Goal: Book appointment/travel/reservation

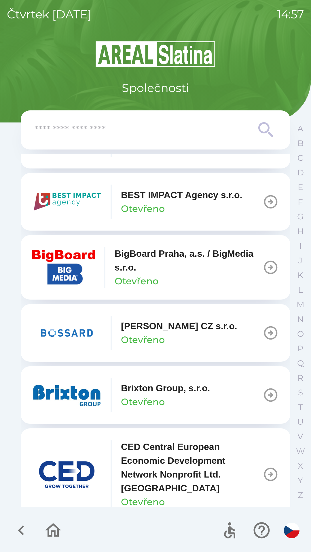
scroll to position [651, 0]
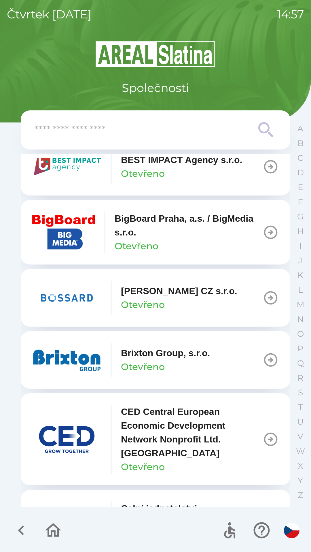
click at [161, 351] on p "Brixton Group, s.r.o." at bounding box center [165, 353] width 89 height 14
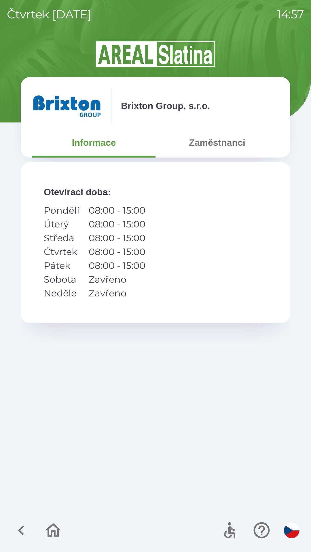
click at [216, 145] on button "Zaměstnanci" at bounding box center [216, 142] width 123 height 21
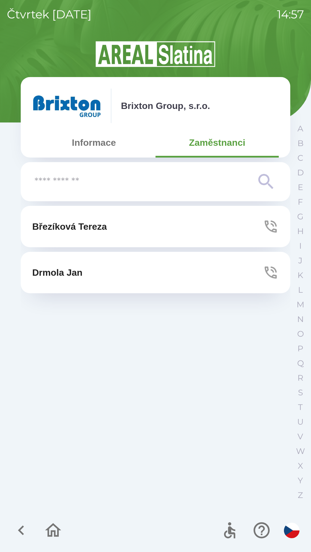
click at [106, 235] on button "Březíková Tereza" at bounding box center [155, 226] width 269 height 41
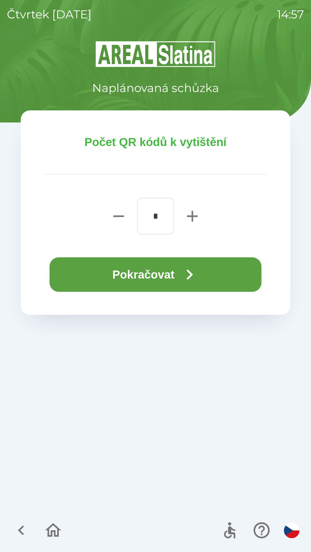
click at [162, 274] on button "Pokračovat" at bounding box center [155, 274] width 212 height 35
